Goal: Task Accomplishment & Management: Use online tool/utility

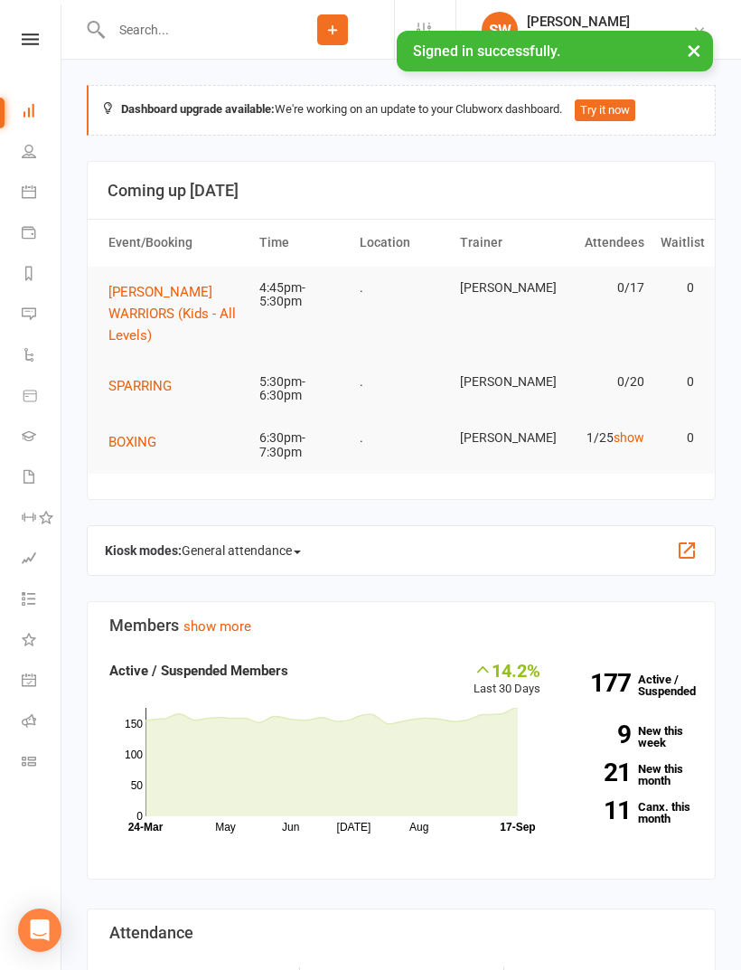
click at [189, 295] on span "[PERSON_NAME] WARRIORS (Kids - All Levels)" at bounding box center [171, 314] width 127 height 60
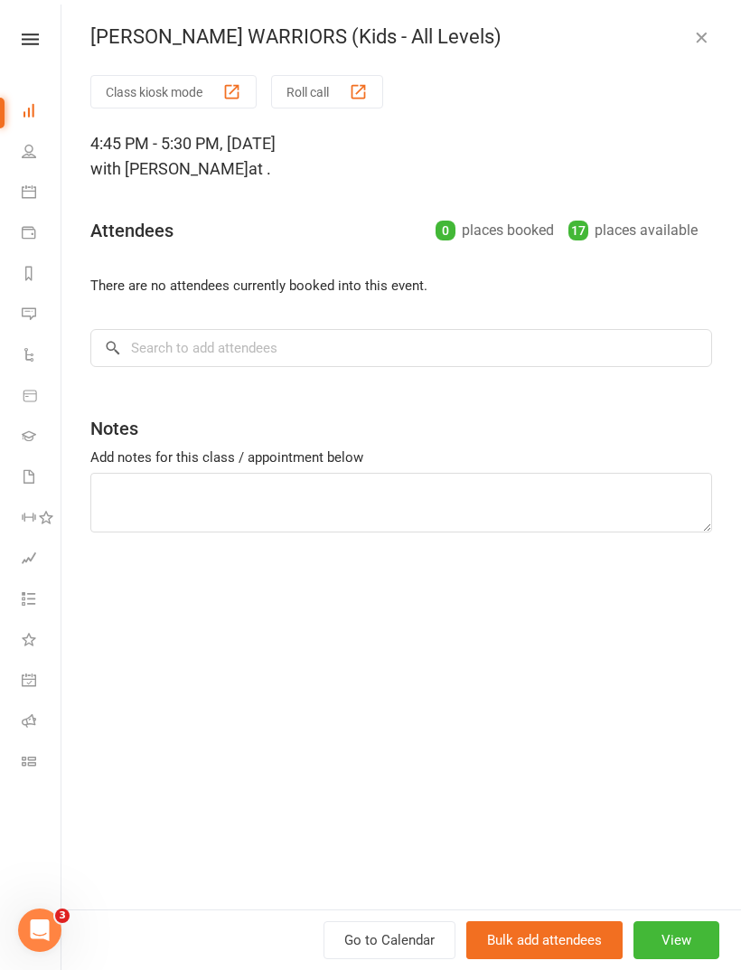
click at [202, 80] on button "Class kiosk mode" at bounding box center [173, 91] width 166 height 33
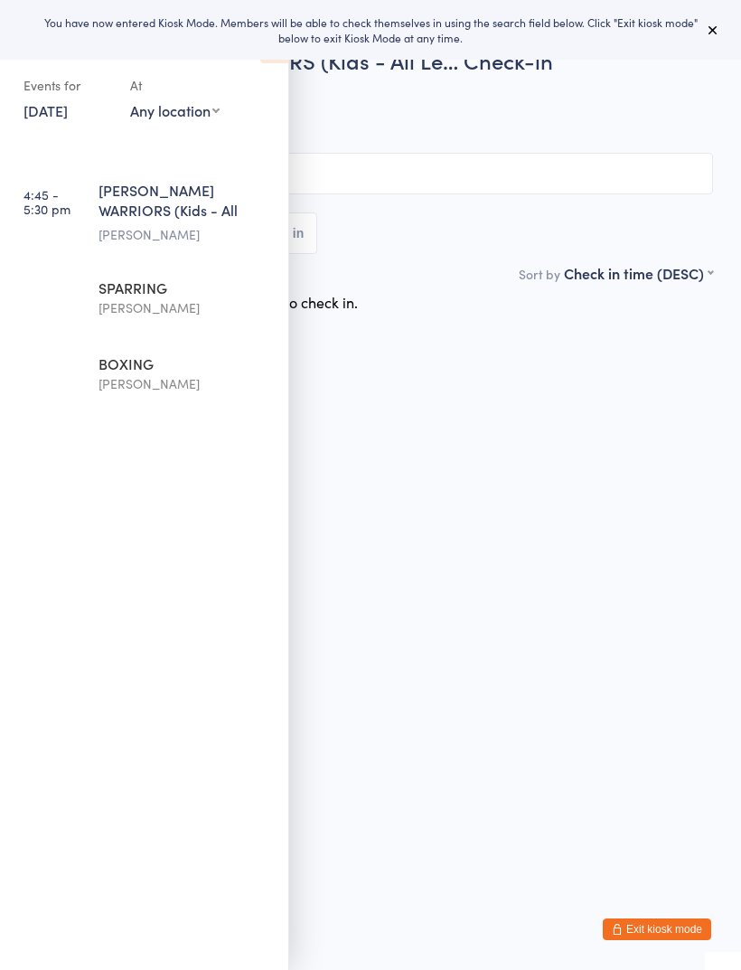
click at [715, 55] on div "You have now entered Kiosk Mode. Members will be able to check themselves in us…" at bounding box center [370, 30] width 741 height 60
click at [713, 25] on icon at bounding box center [713, 30] width 14 height 14
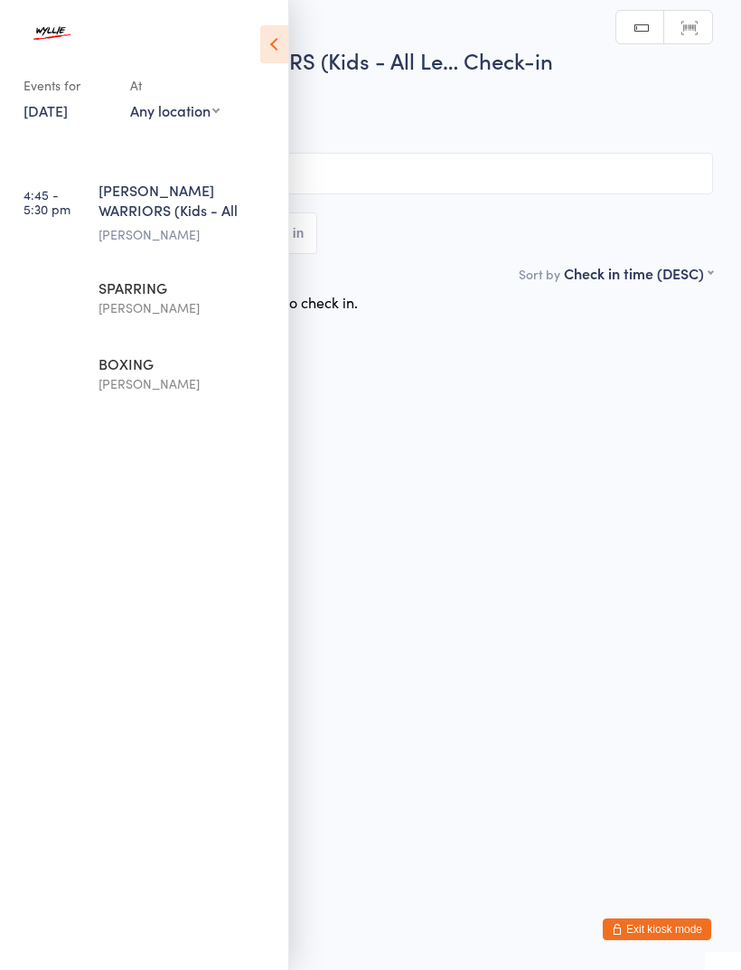
click at [268, 61] on icon at bounding box center [274, 44] width 28 height 38
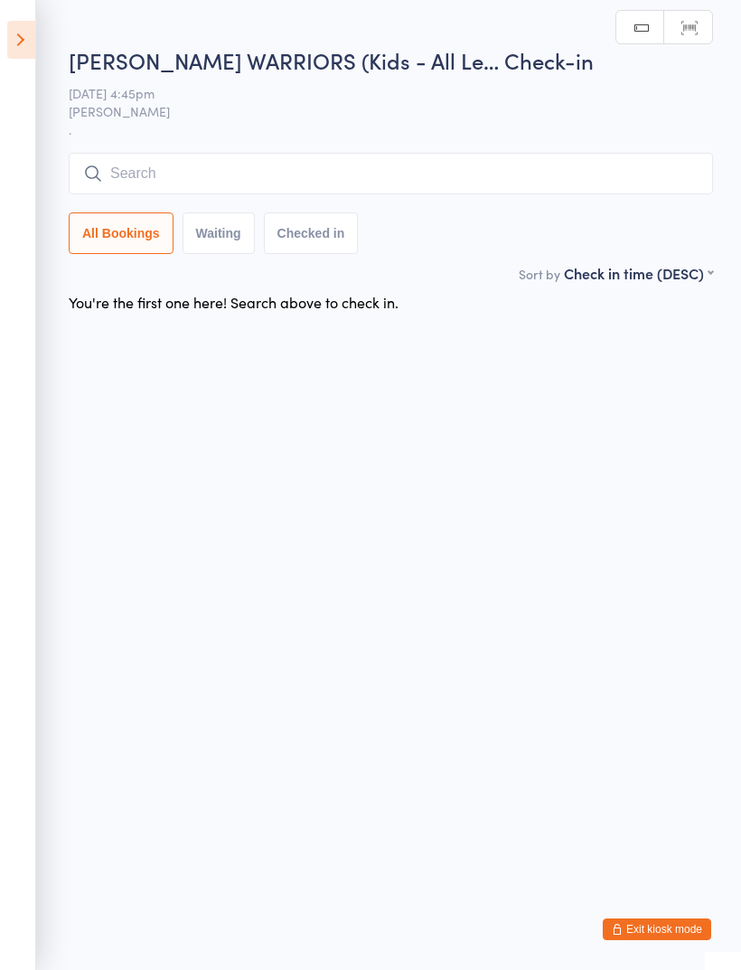
click at [350, 181] on input "search" at bounding box center [391, 174] width 644 height 42
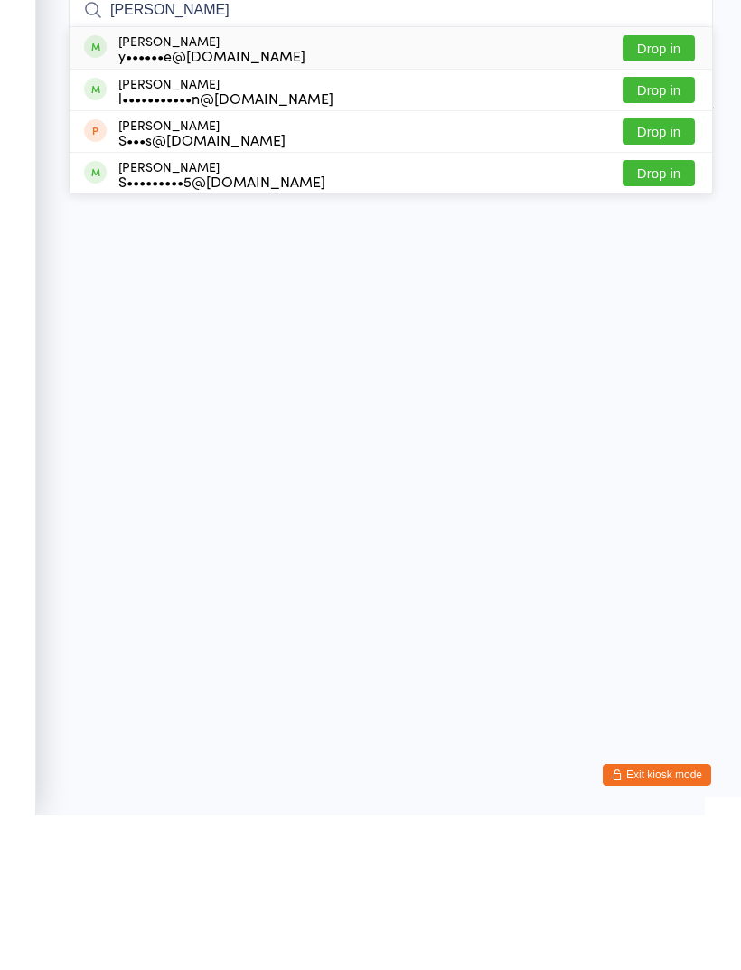
type input "Hayde"
click at [681, 190] on button "Drop in" at bounding box center [659, 203] width 72 height 26
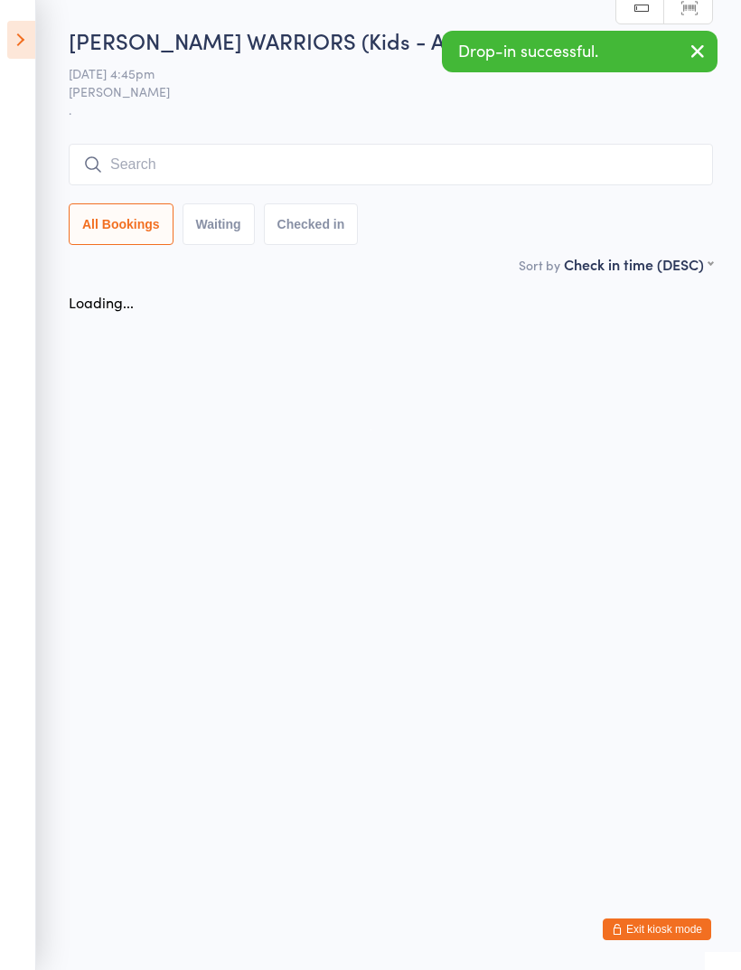
click at [346, 153] on input "search" at bounding box center [391, 165] width 644 height 42
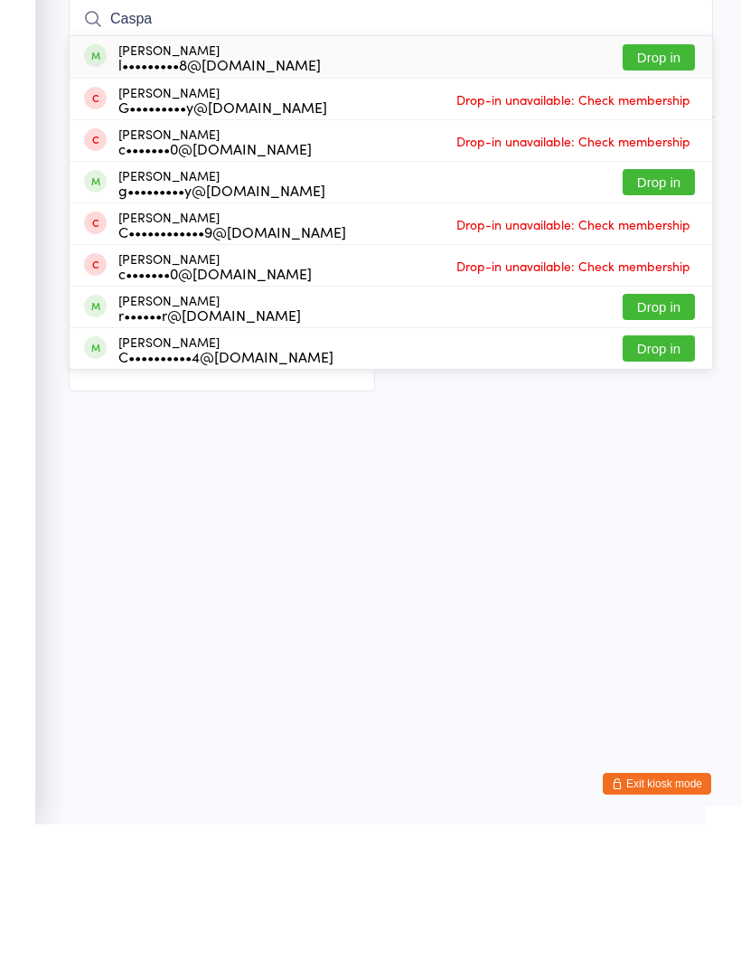
type input "Caspa"
click at [676, 190] on button "Drop in" at bounding box center [659, 203] width 72 height 26
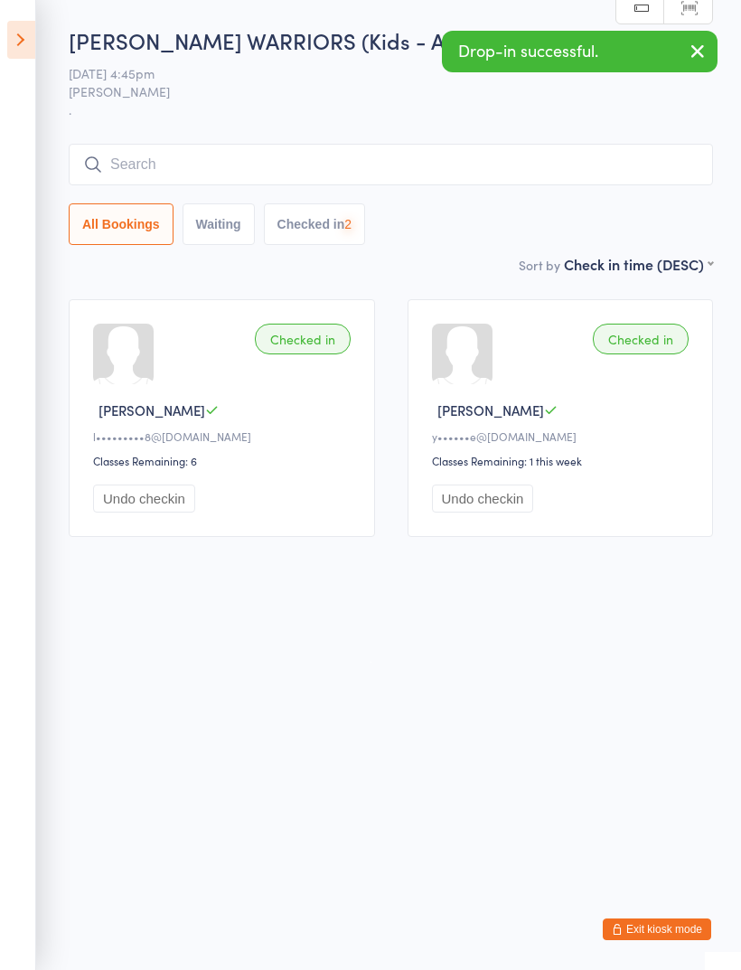
click at [401, 150] on input "search" at bounding box center [391, 165] width 644 height 42
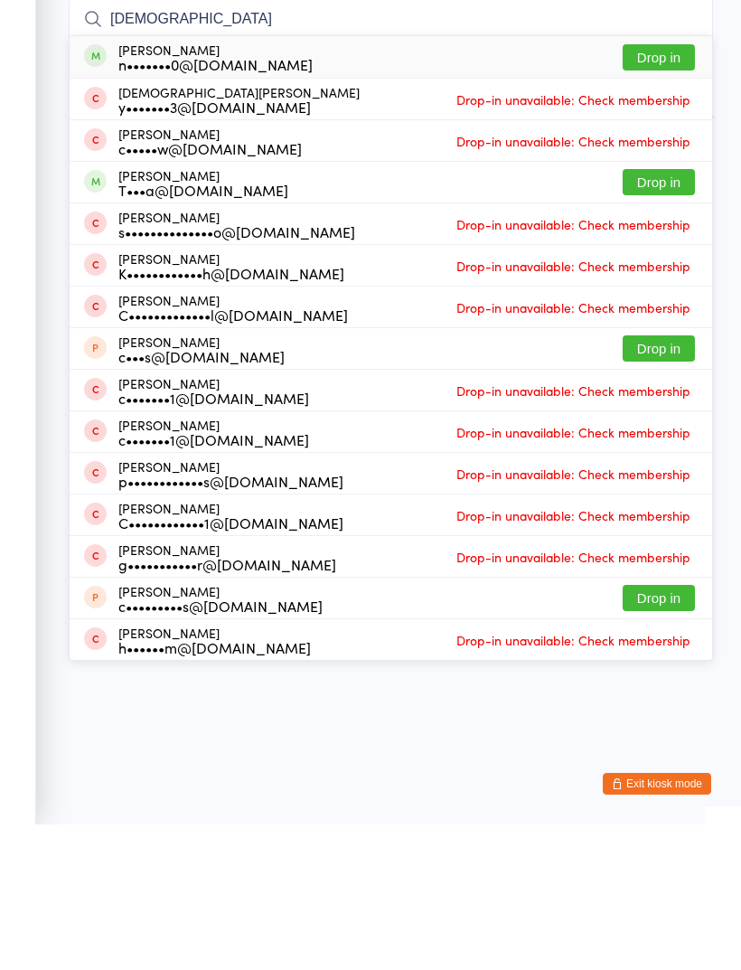
type input "Christian"
click at [651, 190] on button "Drop in" at bounding box center [659, 203] width 72 height 26
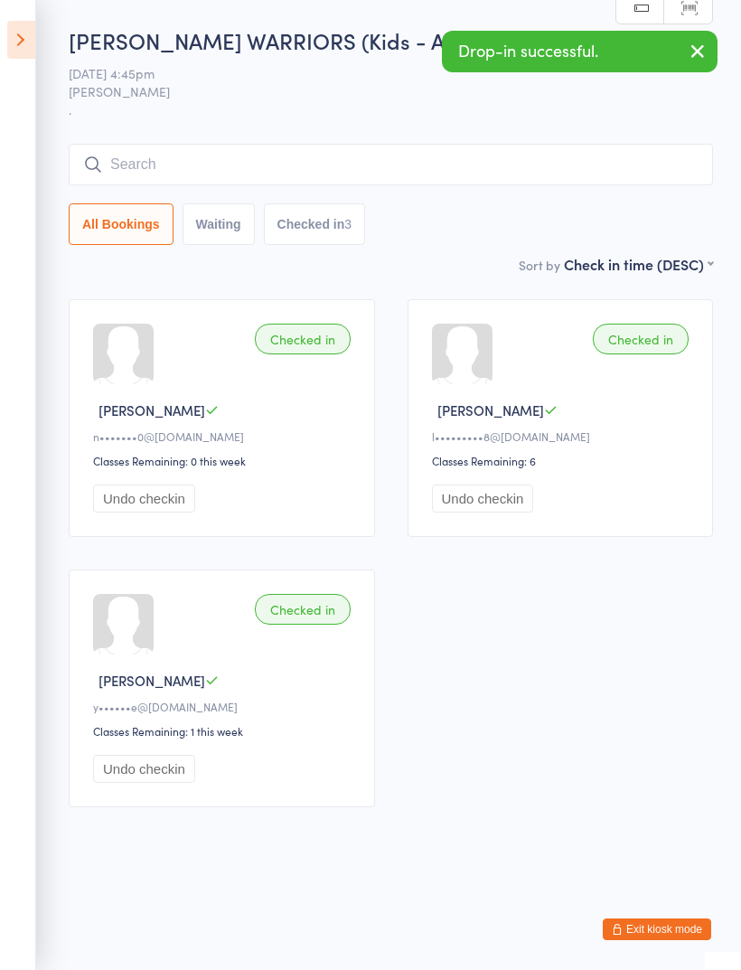
click at [351, 156] on input "search" at bounding box center [391, 165] width 644 height 42
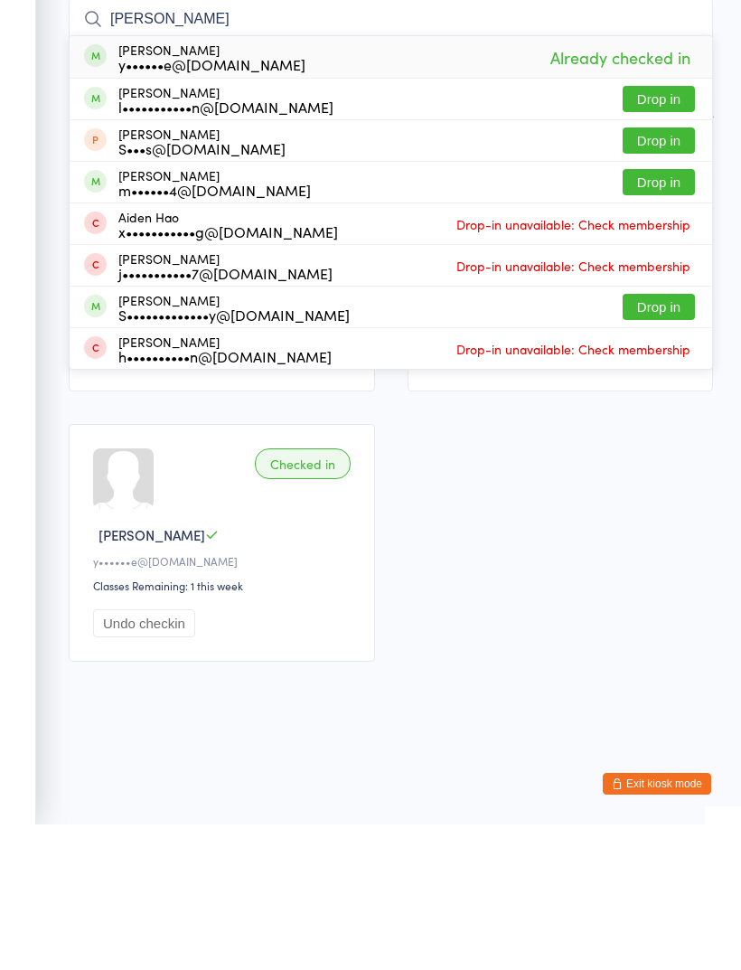
type input "Hayden"
click at [672, 231] on button "Drop in" at bounding box center [659, 244] width 72 height 26
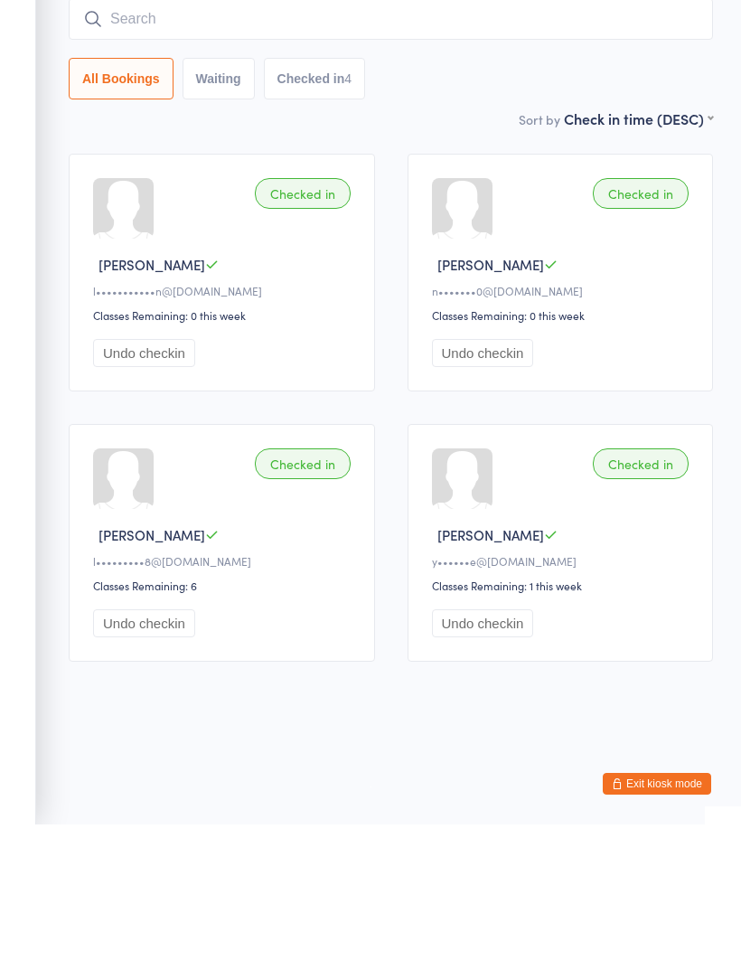
click at [291, 144] on input "search" at bounding box center [391, 165] width 644 height 42
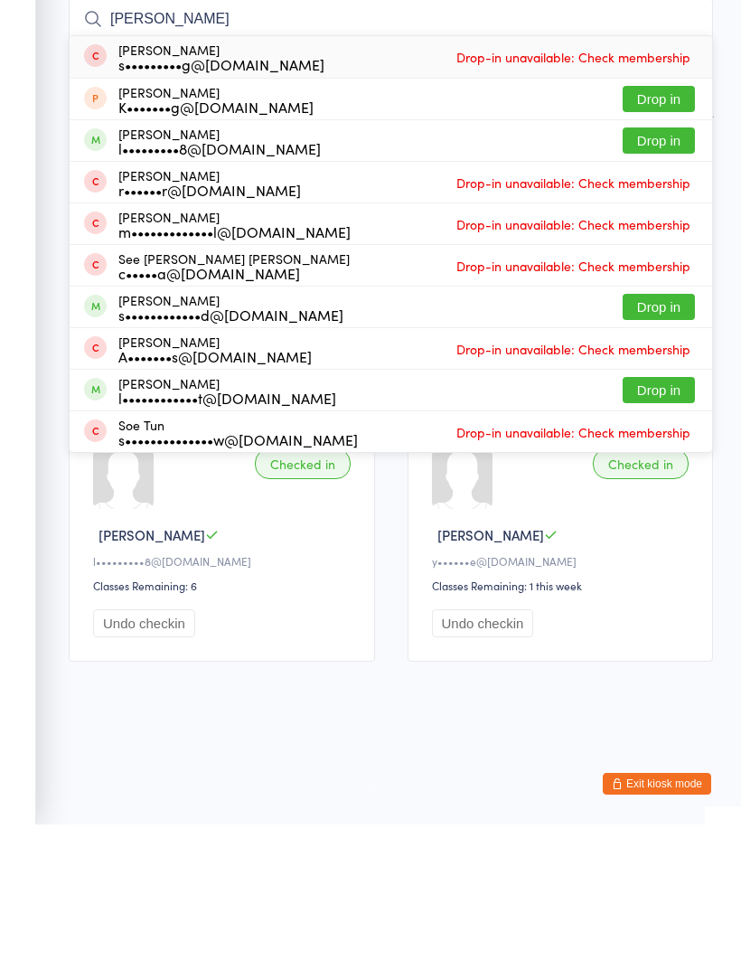
type input "Sophie"
click at [675, 273] on button "Drop in" at bounding box center [659, 286] width 72 height 26
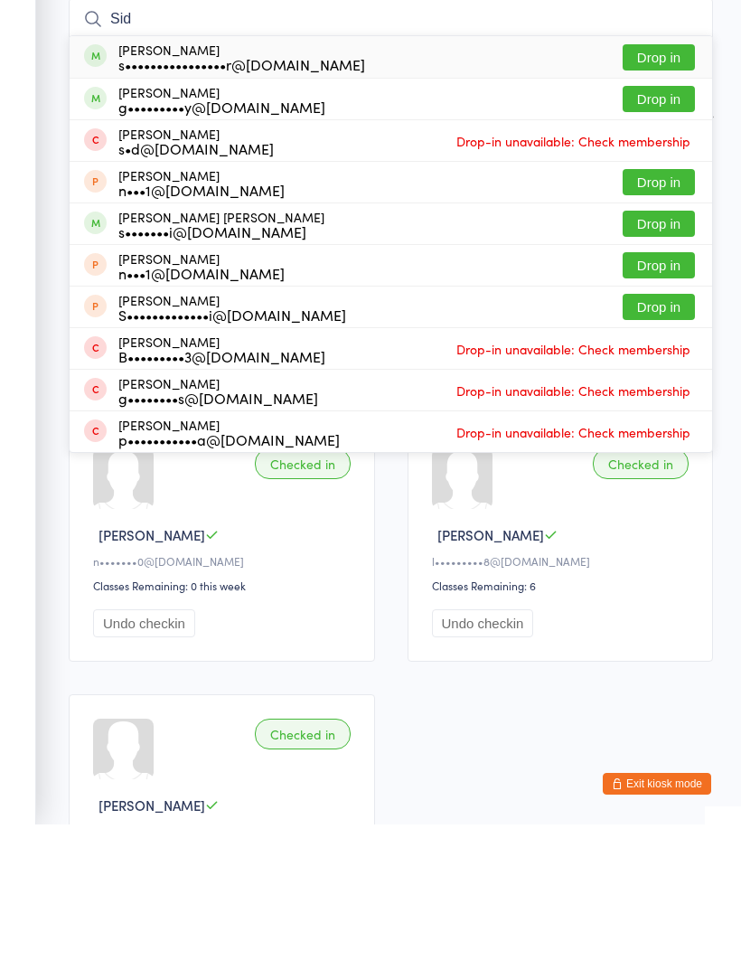
type input "Sid"
click at [668, 356] on button "Drop in" at bounding box center [659, 369] width 72 height 26
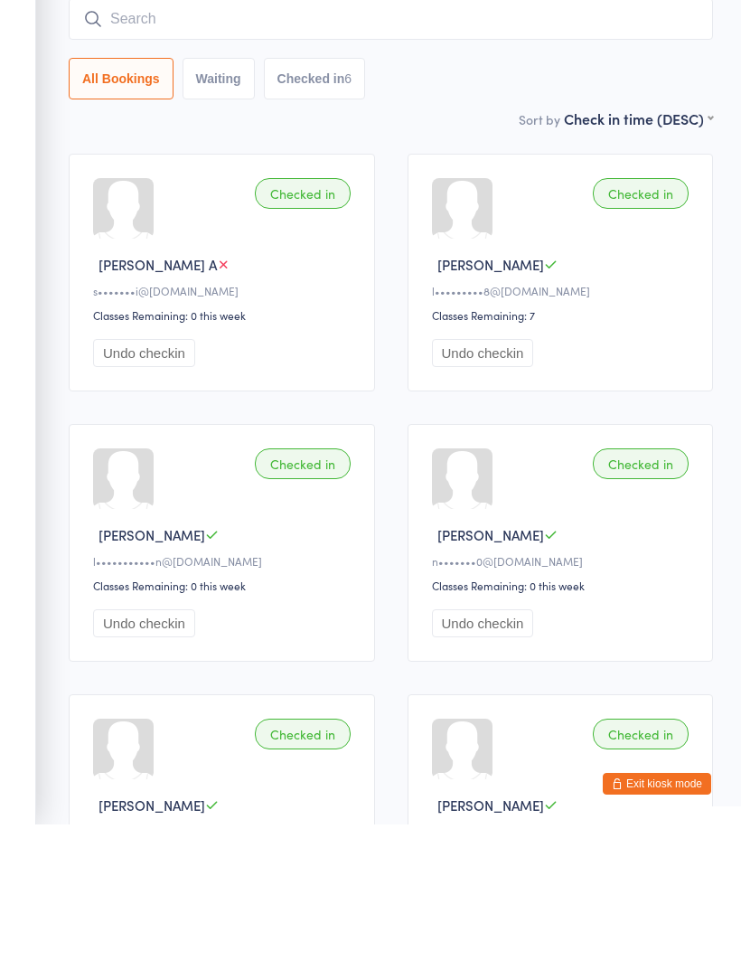
click at [262, 144] on input "search" at bounding box center [391, 165] width 644 height 42
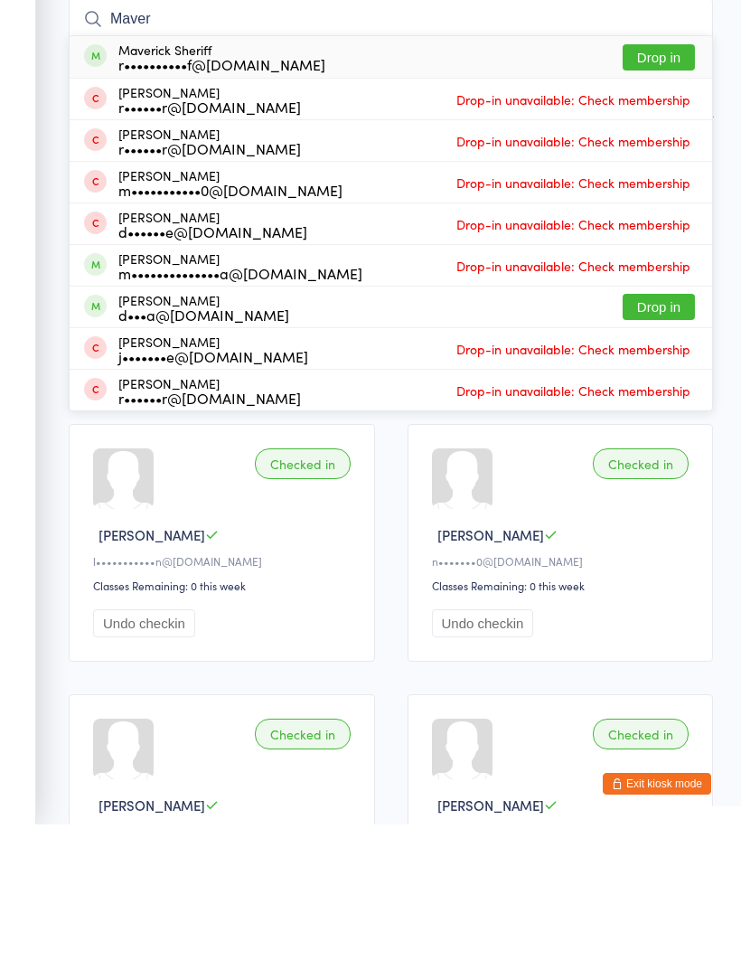
type input "Maver"
click at [670, 190] on button "Drop in" at bounding box center [659, 203] width 72 height 26
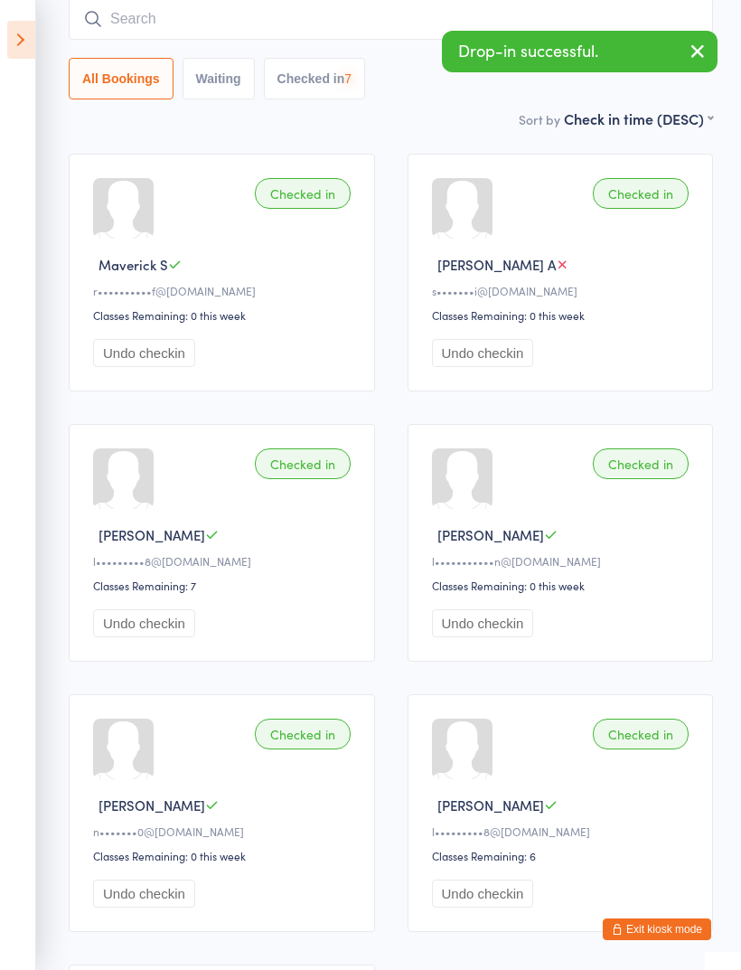
click at [255, 25] on input "search" at bounding box center [391, 19] width 644 height 42
type input "N"
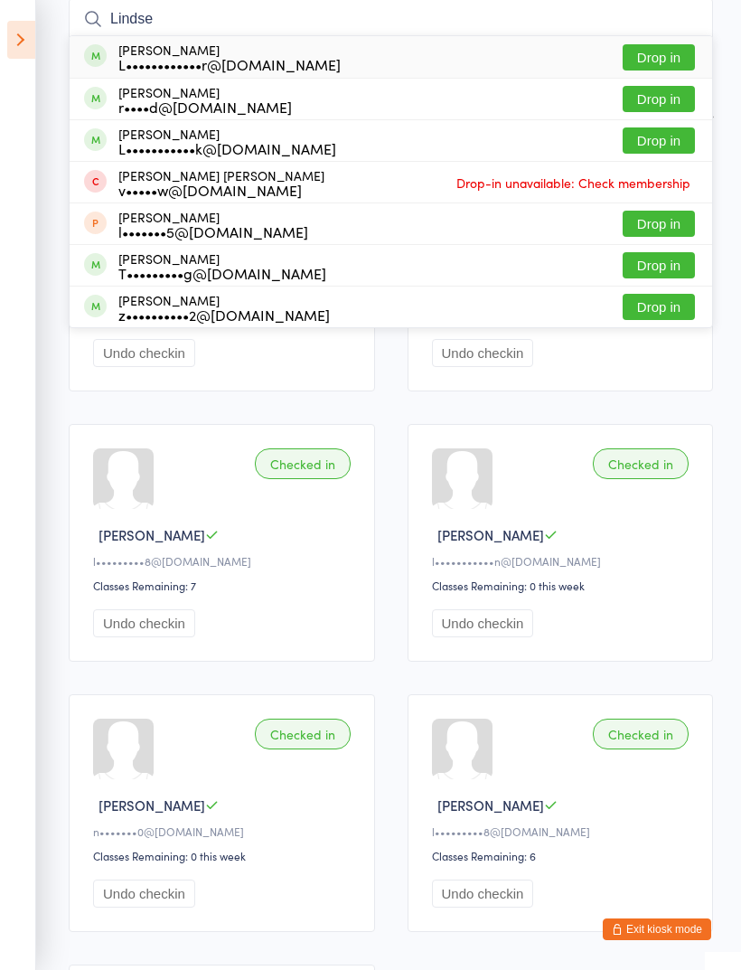
type input "Lindse"
click at [667, 101] on button "Drop in" at bounding box center [659, 99] width 72 height 26
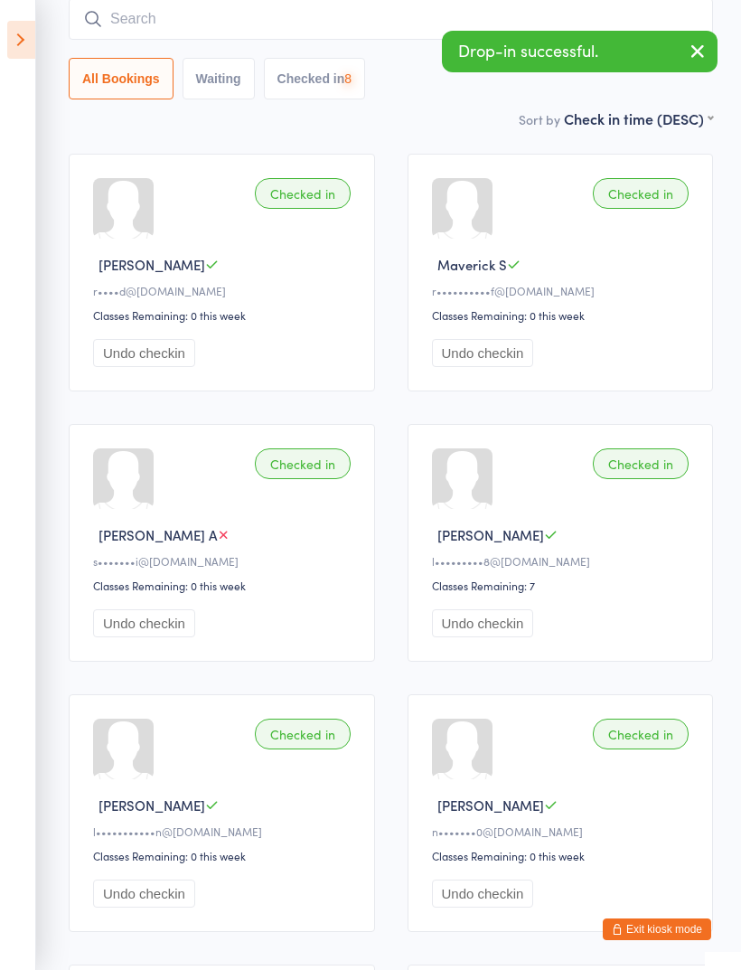
click at [13, 33] on icon at bounding box center [21, 40] width 28 height 38
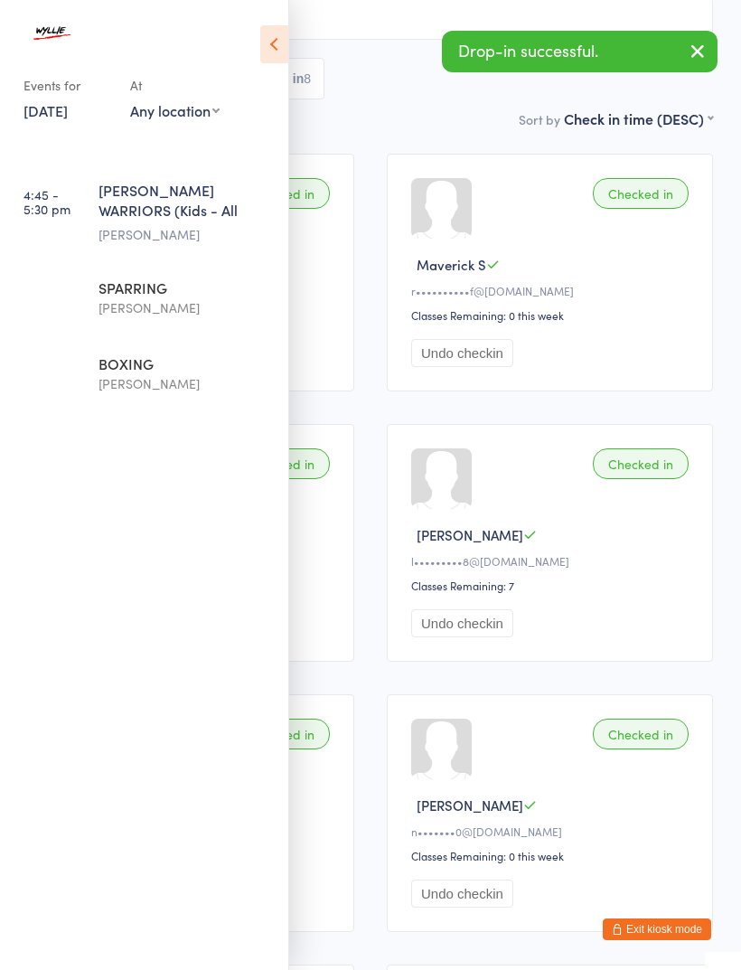
click at [153, 289] on div "SPARRING" at bounding box center [186, 287] width 174 height 20
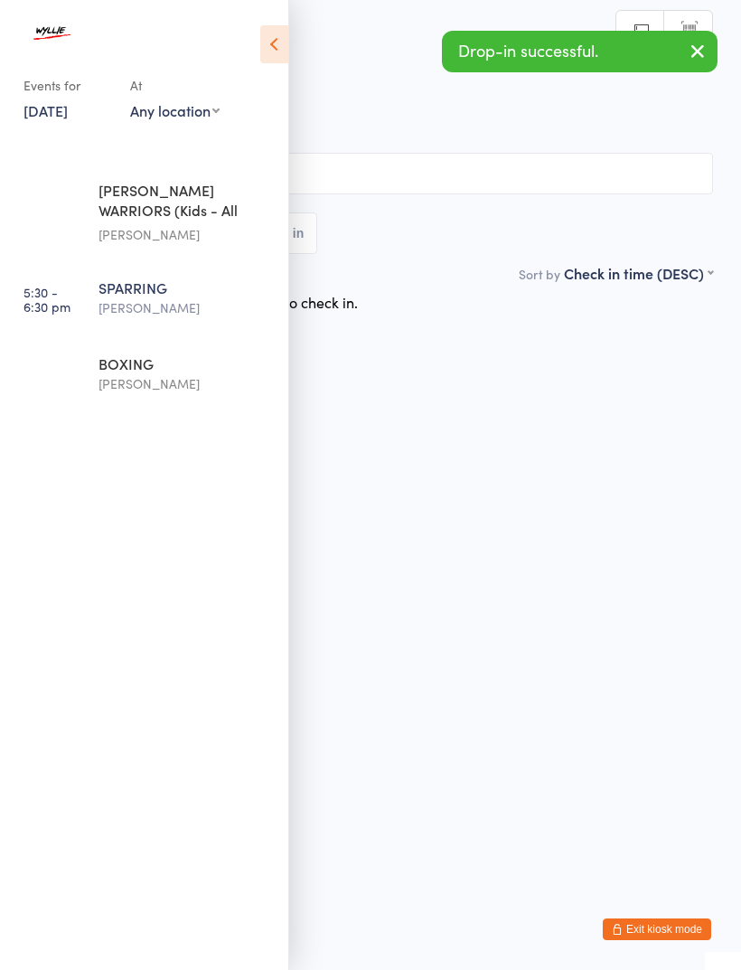
click at [274, 41] on icon at bounding box center [274, 44] width 28 height 38
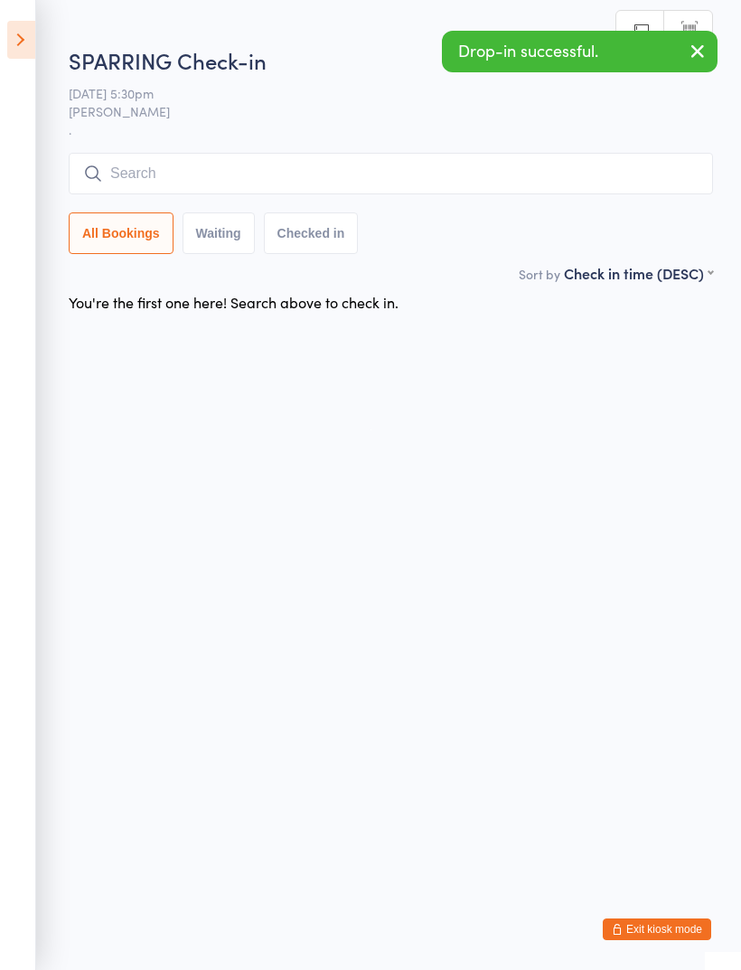
click at [716, 54] on button "button" at bounding box center [698, 53] width 40 height 42
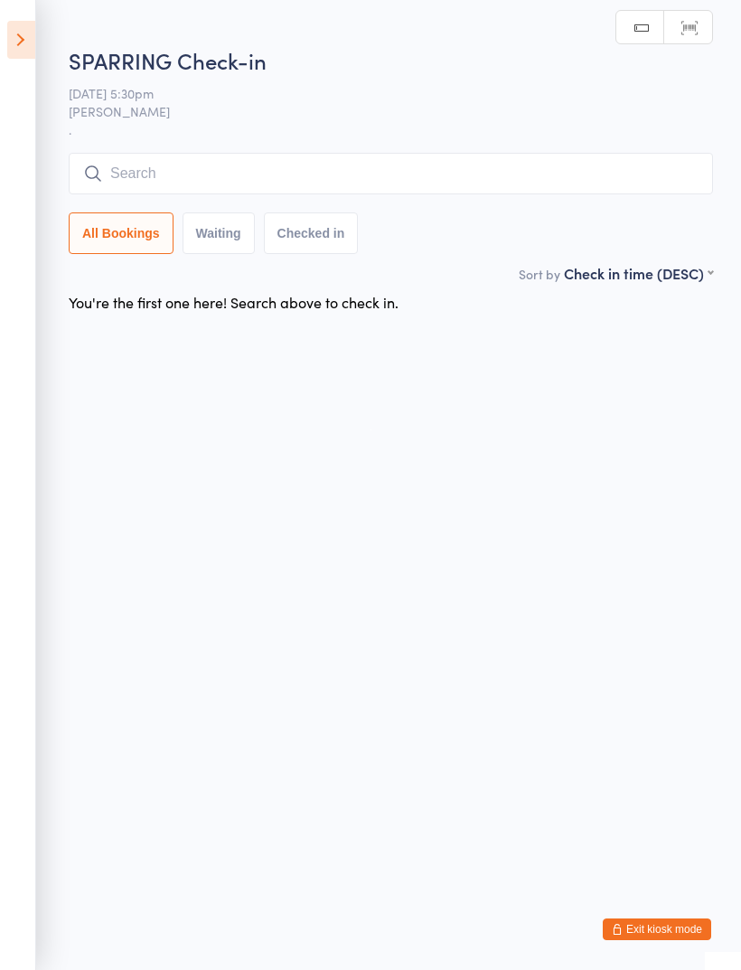
click at [416, 178] on input "search" at bounding box center [391, 174] width 644 height 42
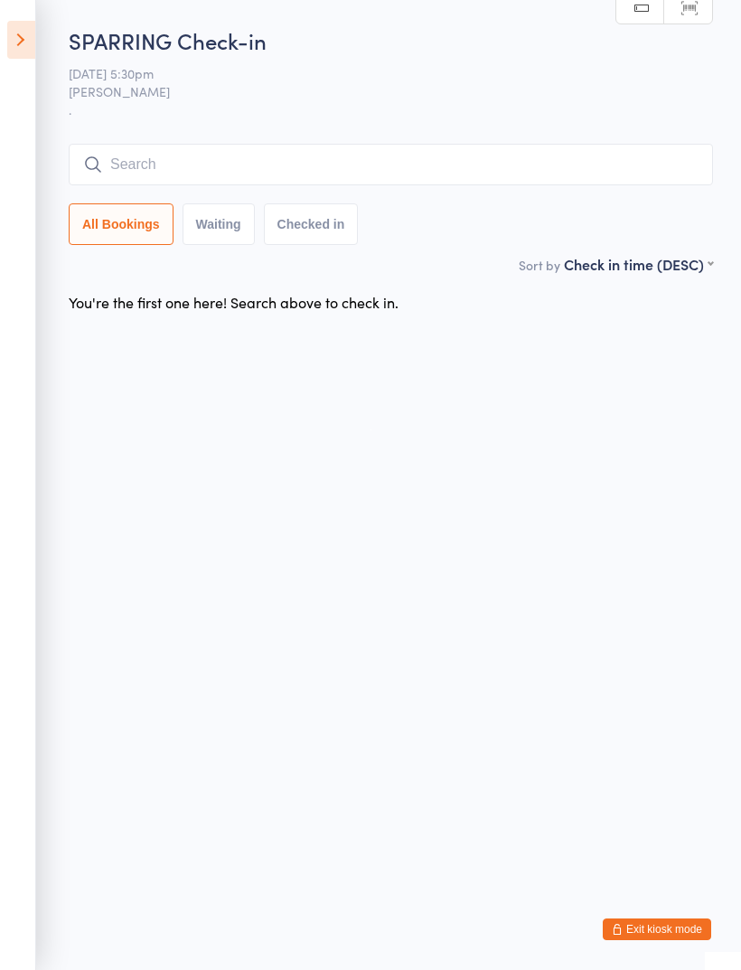
click at [236, 170] on input "search" at bounding box center [391, 165] width 644 height 42
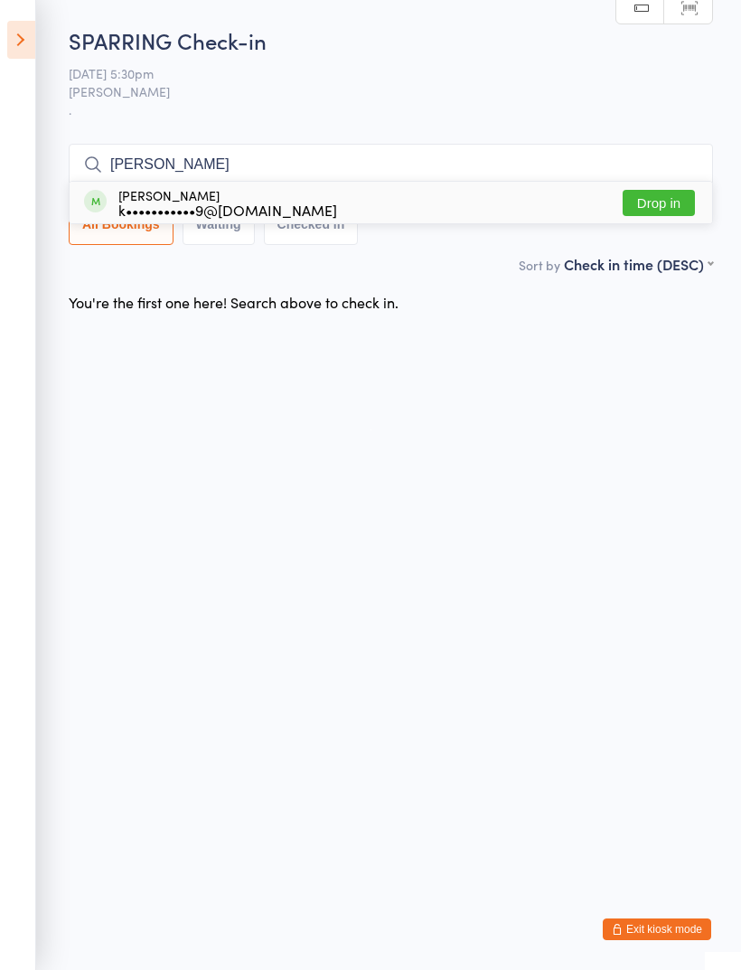
type input "Kevin"
click at [657, 213] on button "Drop in" at bounding box center [659, 203] width 72 height 26
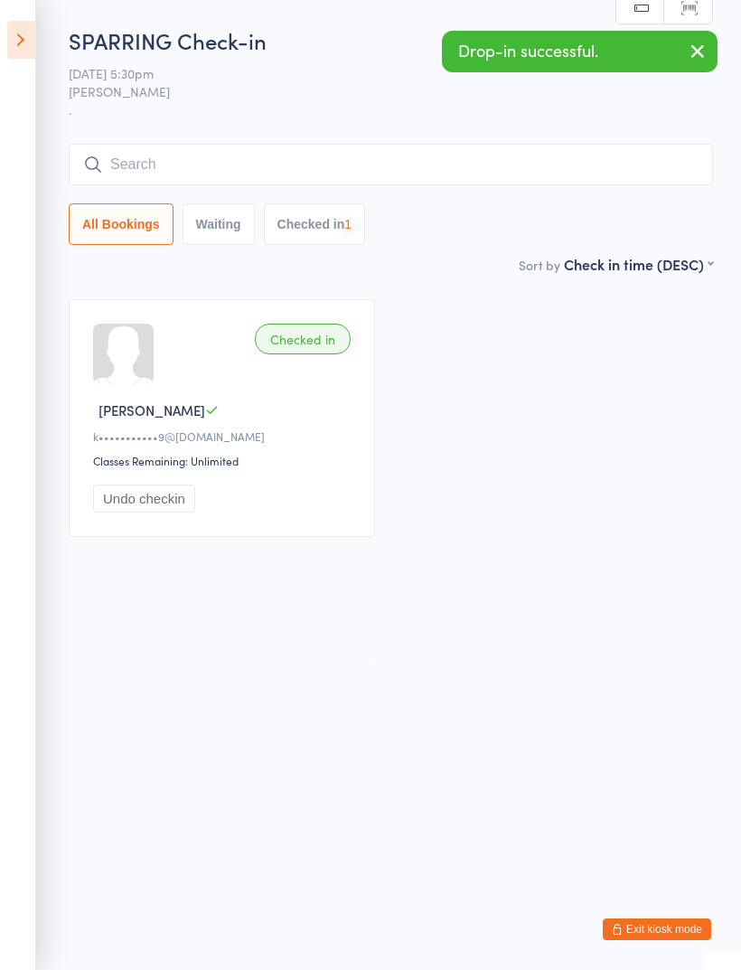
click at [407, 160] on input "search" at bounding box center [391, 165] width 644 height 42
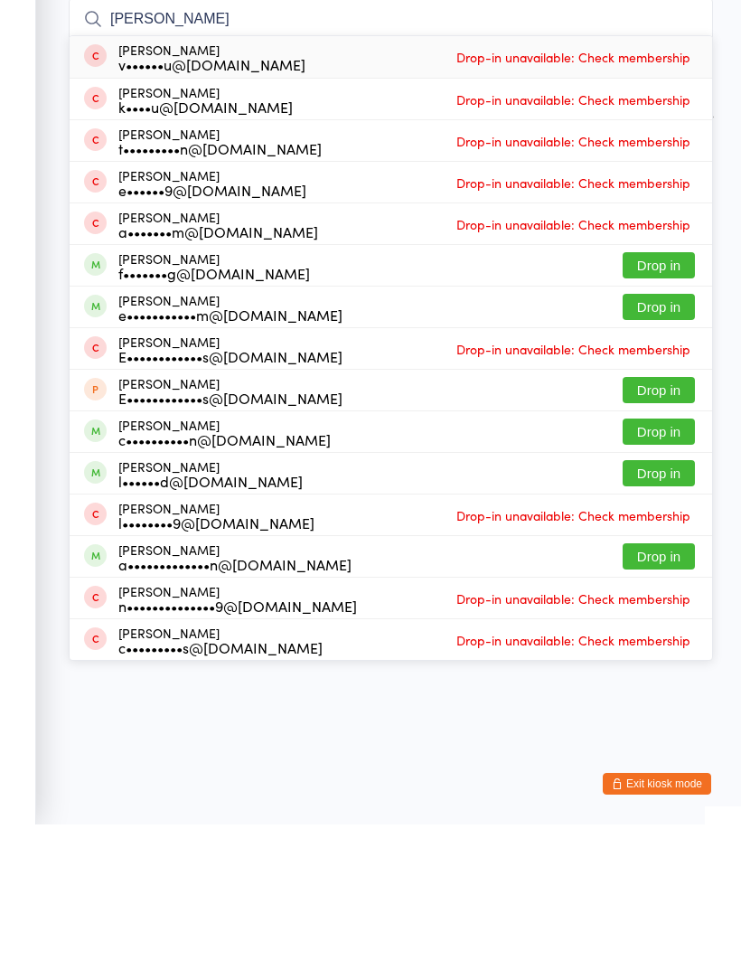
type input "Ethan"
click at [664, 439] on button "Drop in" at bounding box center [659, 452] width 72 height 26
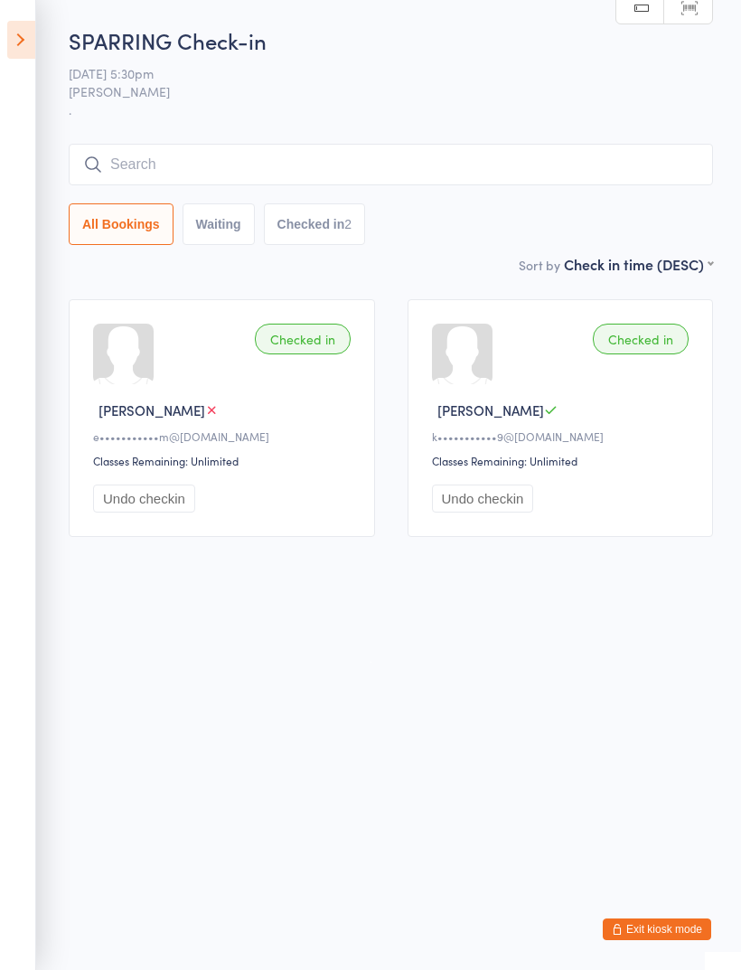
click at [14, 28] on icon at bounding box center [21, 40] width 28 height 38
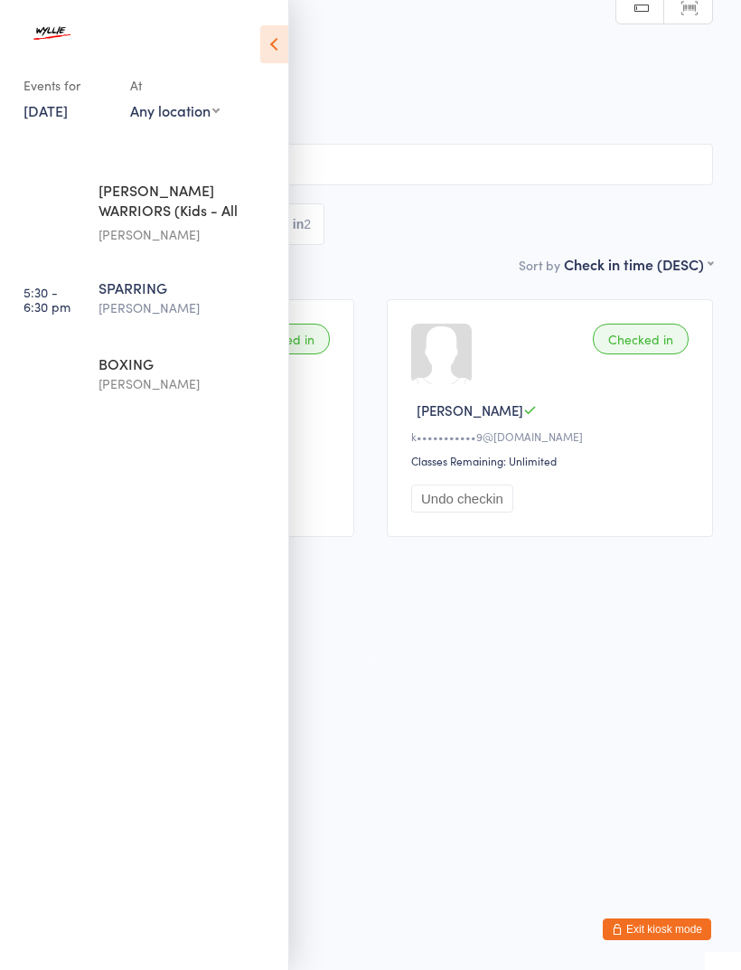
click at [173, 361] on div "BOXING" at bounding box center [186, 363] width 174 height 20
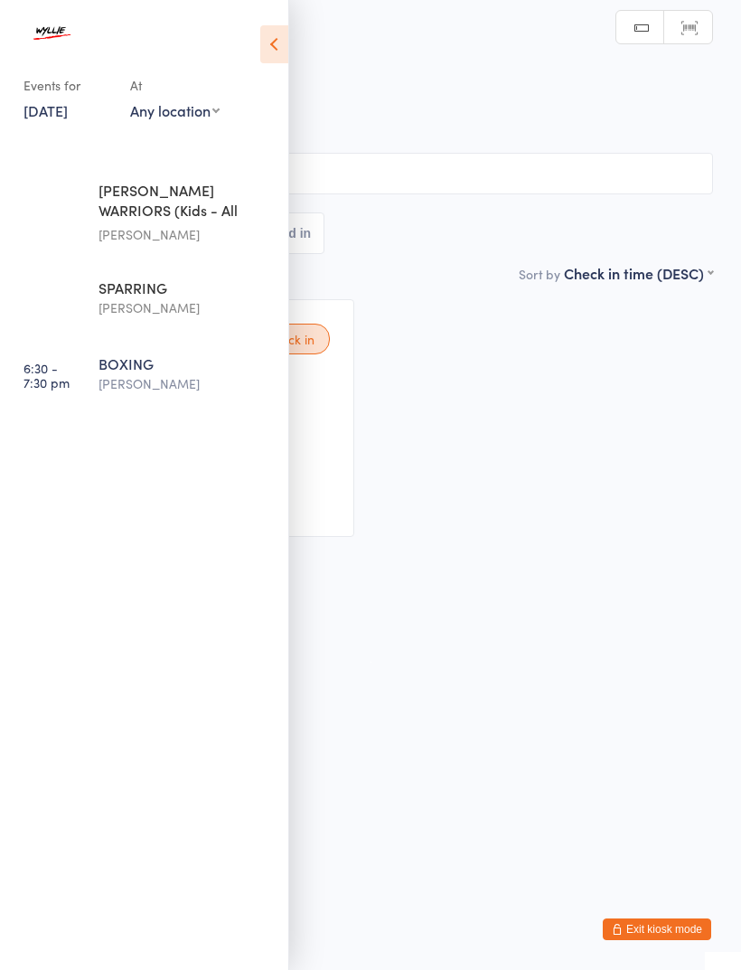
click at [273, 50] on icon at bounding box center [274, 44] width 28 height 38
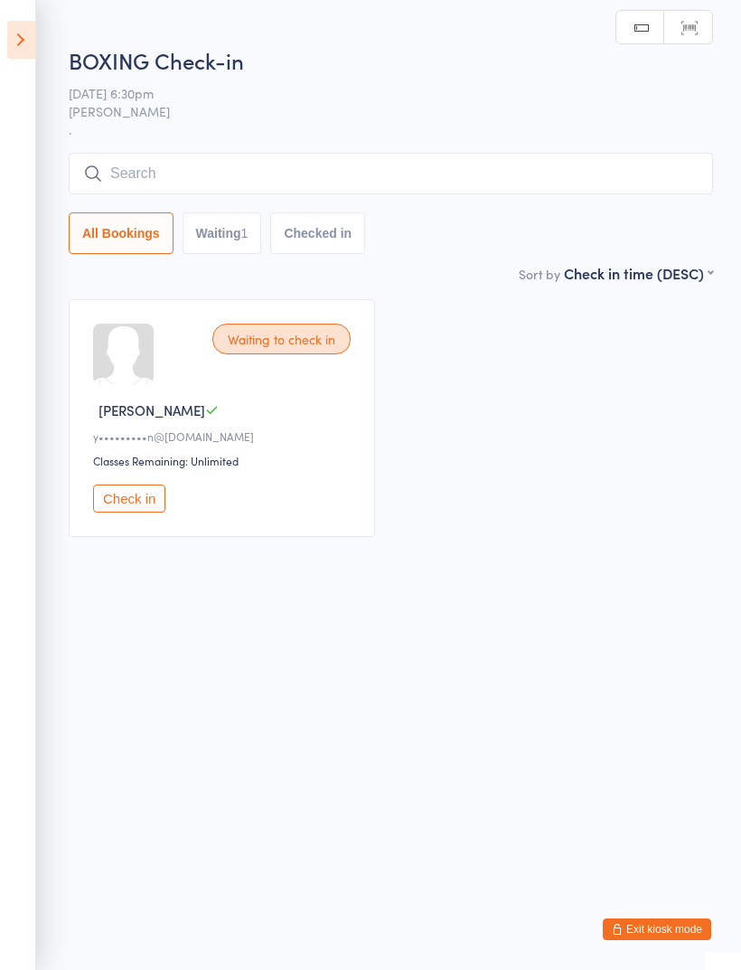
click at [250, 147] on div "BOXING Check-in 17 Sep 6:30pm Chris Wyllie . Manual search Scanner input All Bo…" at bounding box center [391, 154] width 644 height 218
click at [223, 182] on input "search" at bounding box center [391, 174] width 644 height 42
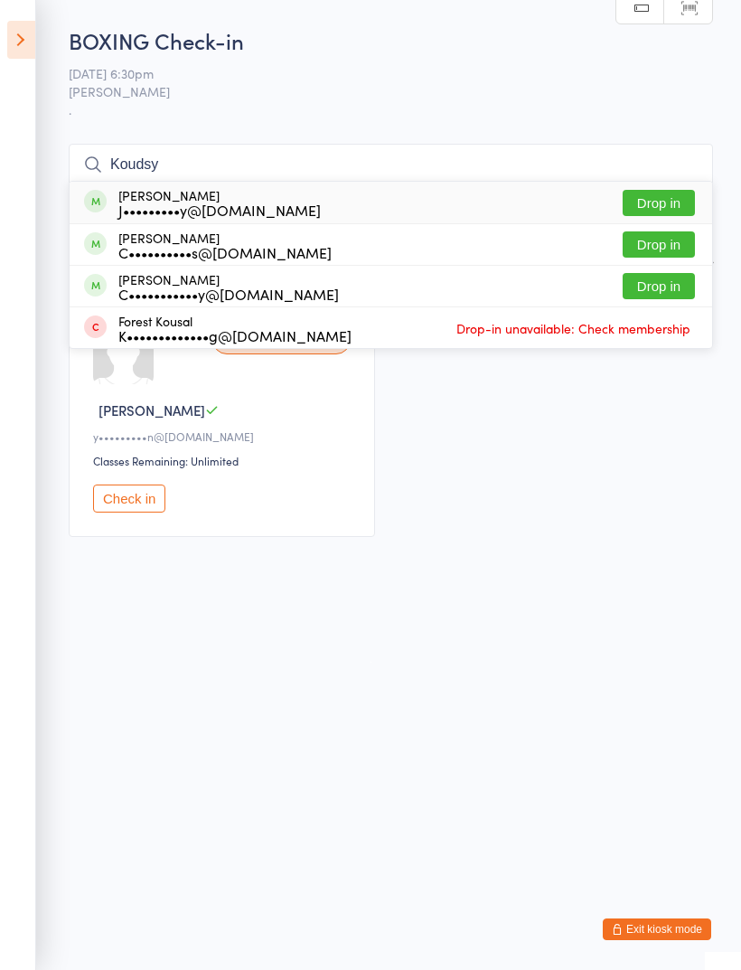
type input "Koudsy"
click at [660, 197] on button "Drop in" at bounding box center [659, 203] width 72 height 26
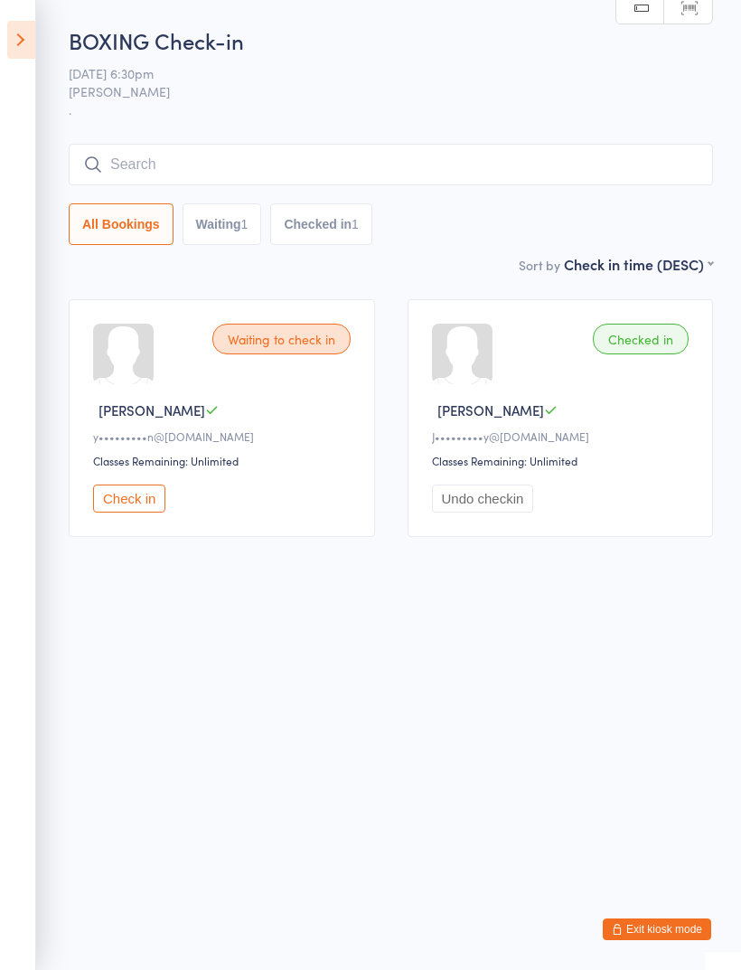
click at [176, 183] on input "search" at bounding box center [391, 165] width 644 height 42
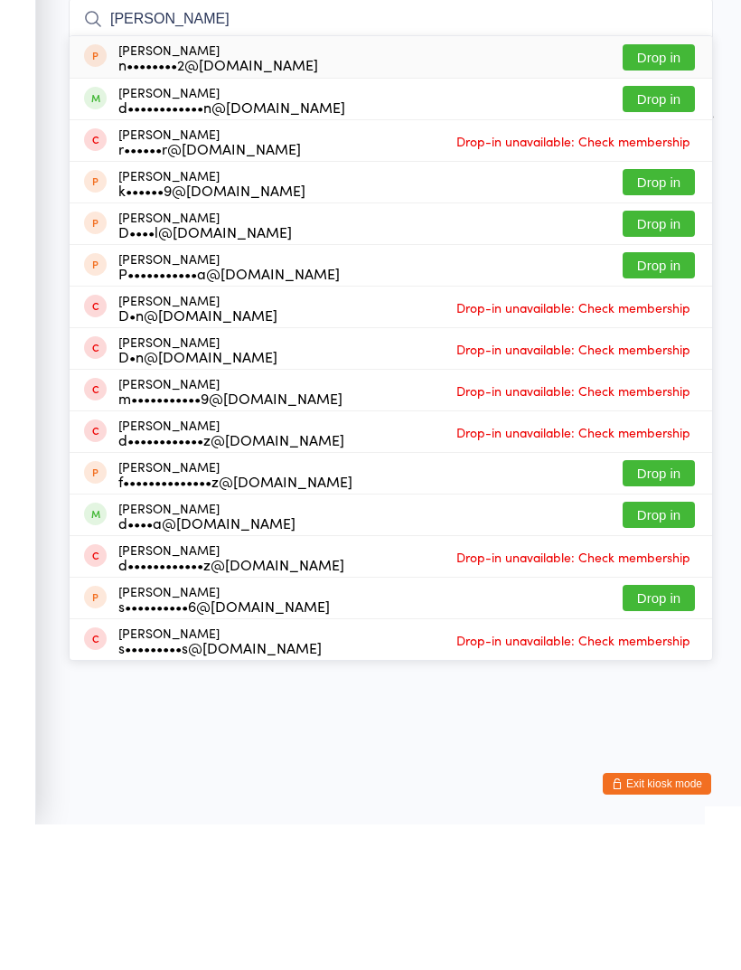
type input "Daniel"
click at [649, 231] on button "Drop in" at bounding box center [659, 244] width 72 height 26
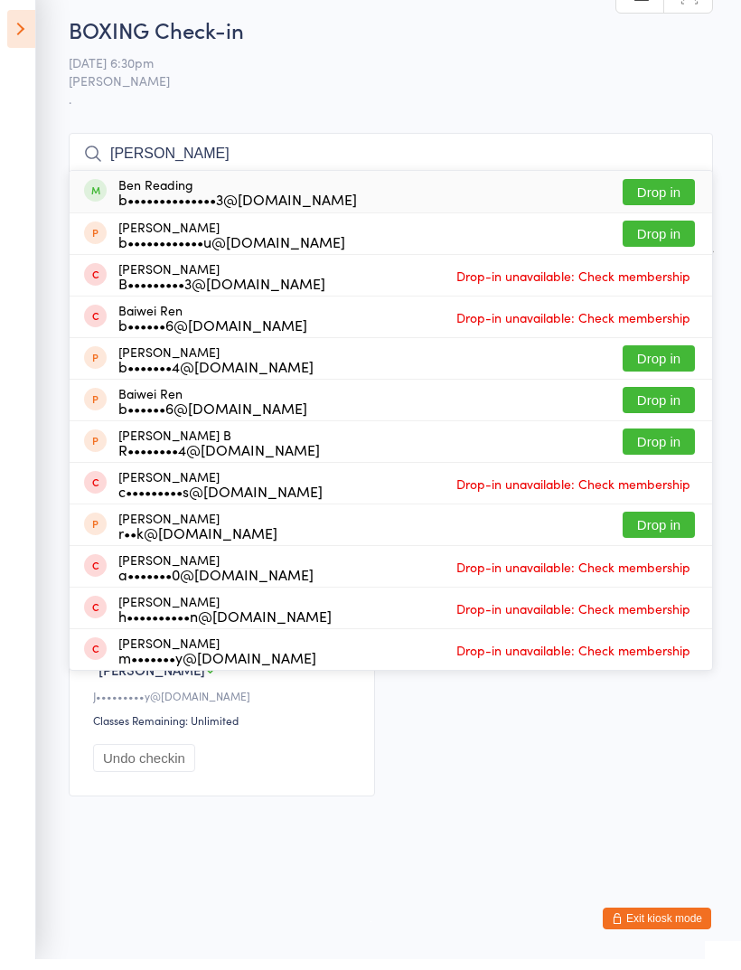
type input "Ben rea"
click at [659, 190] on button "Drop in" at bounding box center [659, 203] width 72 height 26
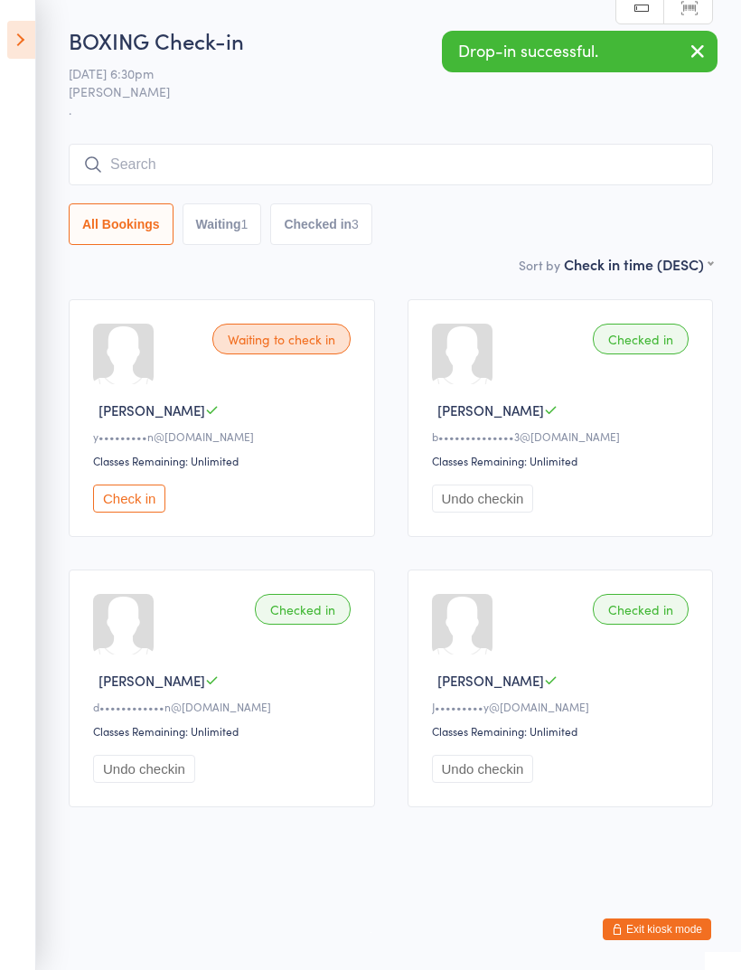
click at [230, 157] on input "search" at bounding box center [391, 165] width 644 height 42
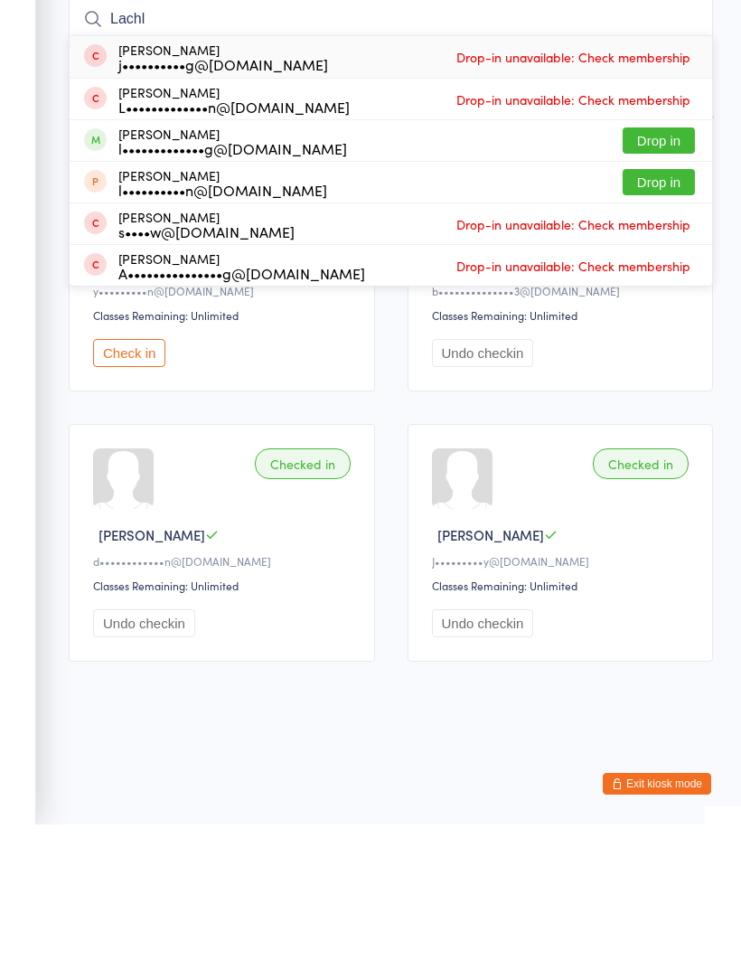
type input "Lachl"
click at [672, 273] on button "Drop in" at bounding box center [659, 286] width 72 height 26
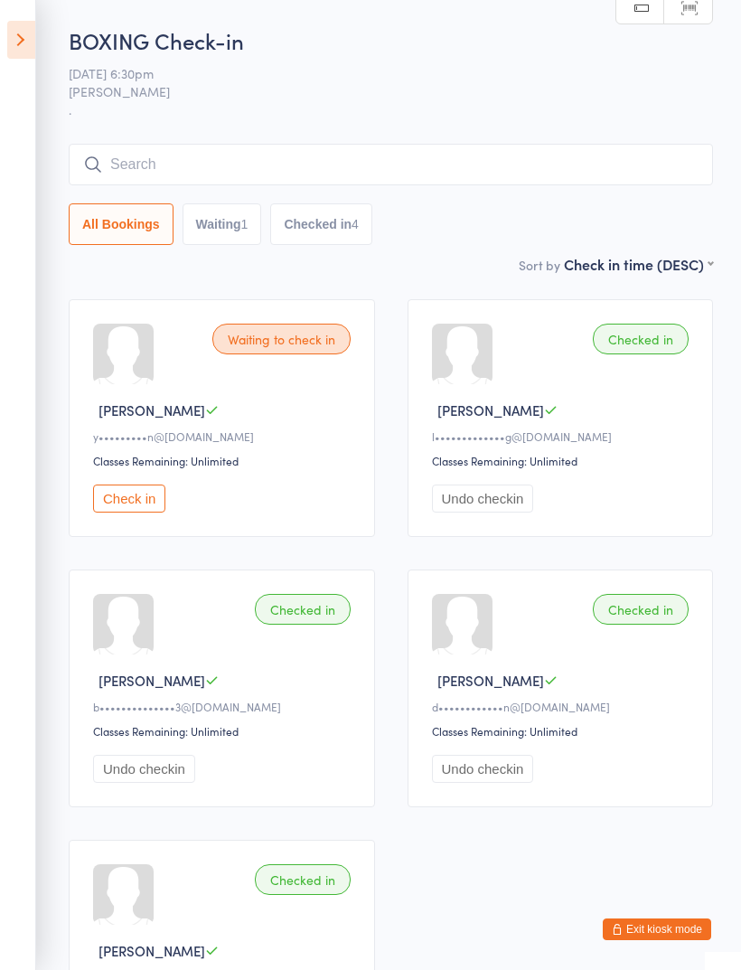
click at [262, 146] on input "search" at bounding box center [391, 165] width 644 height 42
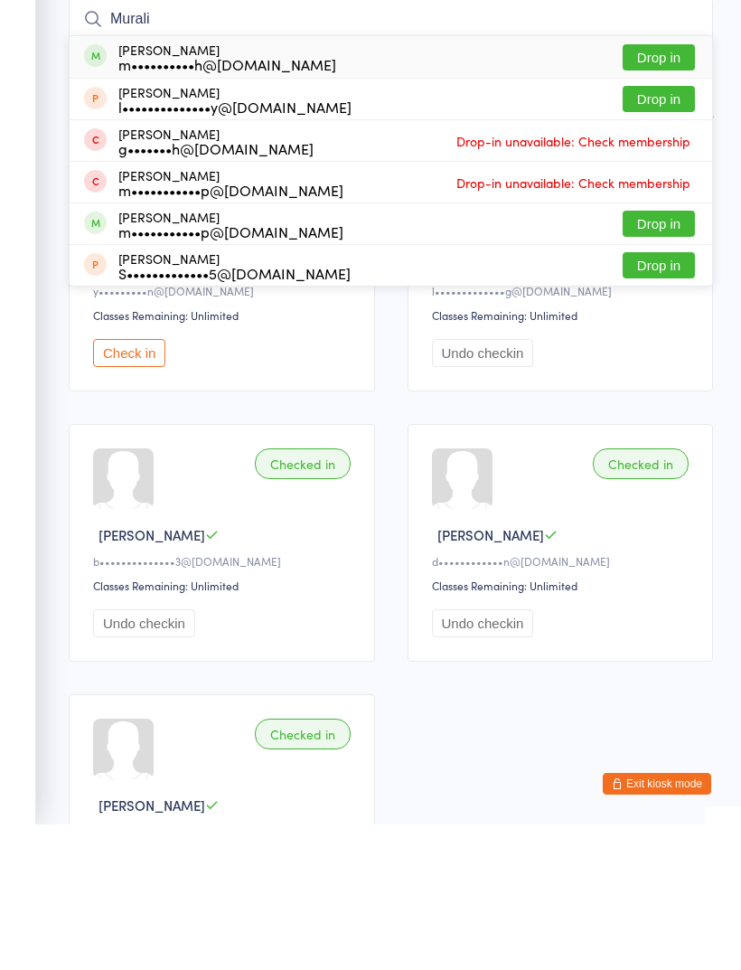
type input "Murali"
click at [667, 190] on button "Drop in" at bounding box center [659, 203] width 72 height 26
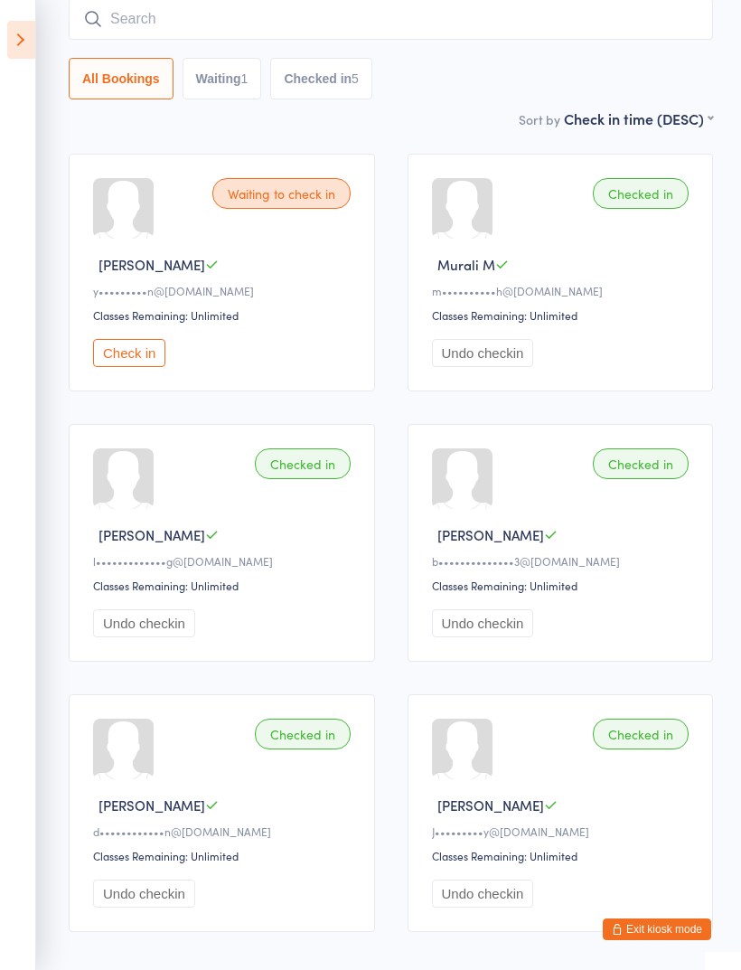
click at [152, 9] on input "search" at bounding box center [391, 19] width 644 height 42
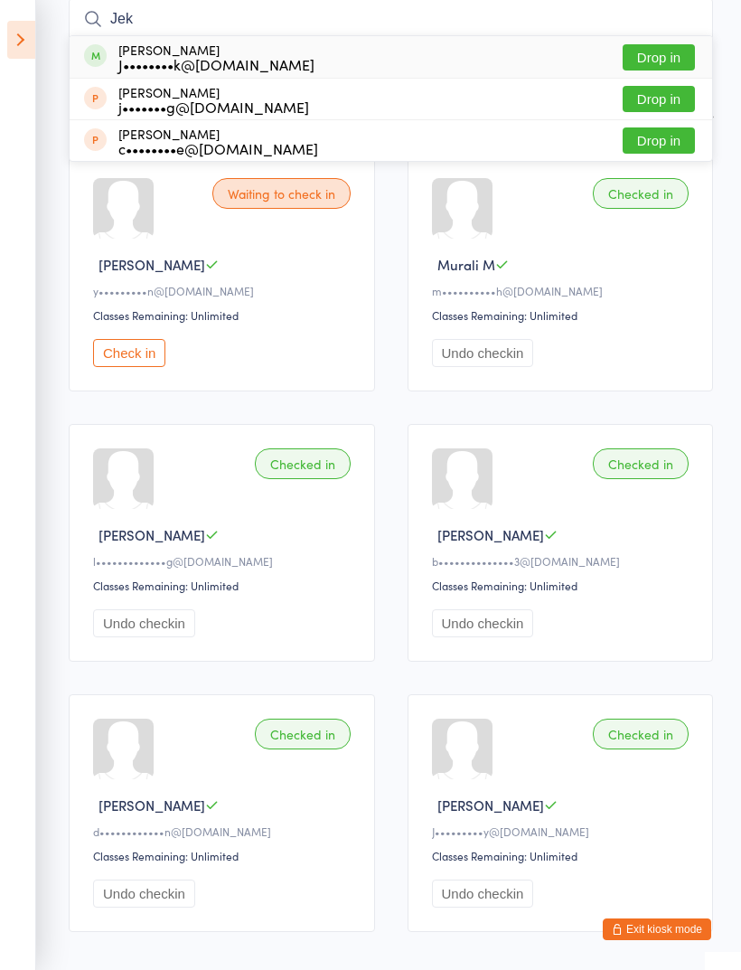
type input "Jek"
click at [641, 53] on button "Drop in" at bounding box center [659, 57] width 72 height 26
